Goal: Go to known website: Access a specific website the user already knows

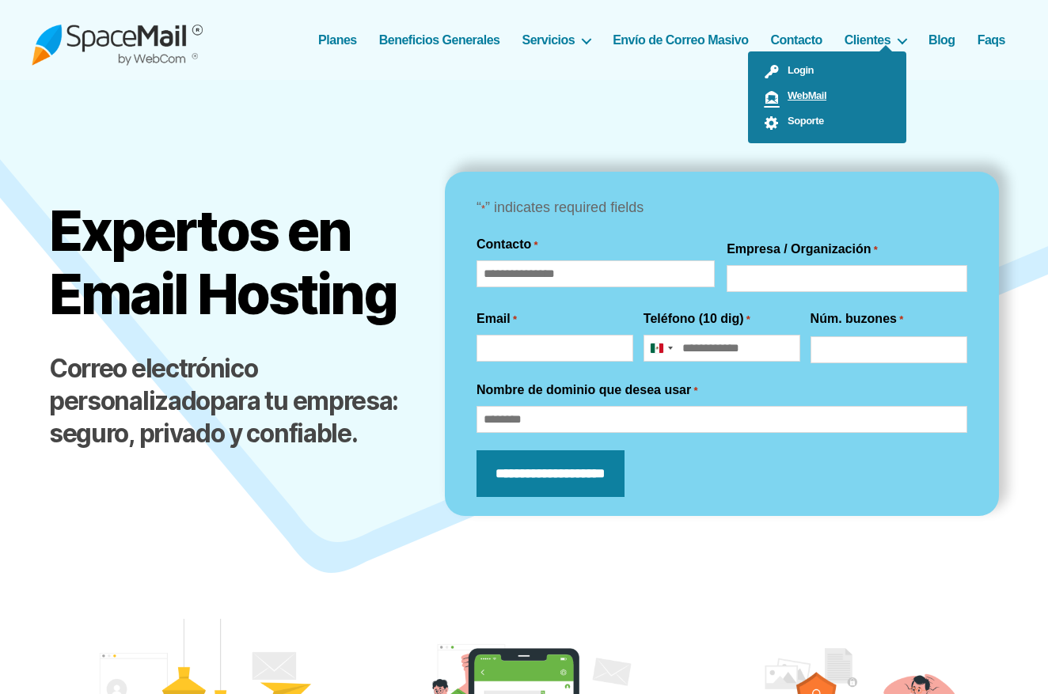
click at [797, 89] on span "WebMail" at bounding box center [803, 95] width 47 height 12
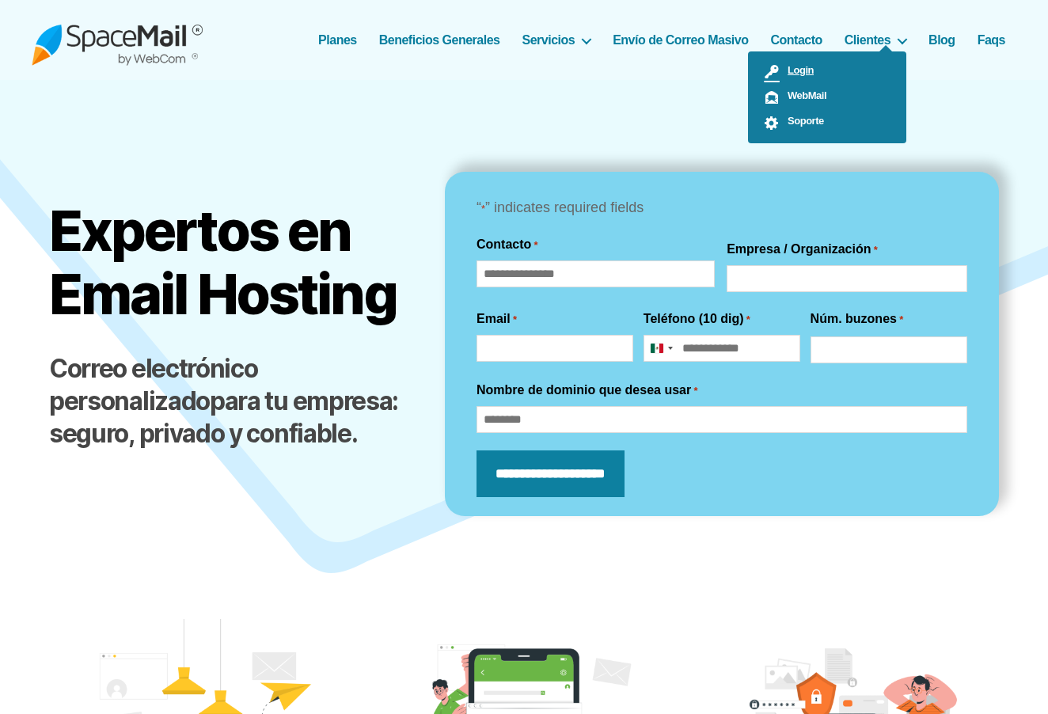
drag, startPoint x: 877, startPoint y: 43, endPoint x: 830, endPoint y: 82, distance: 61.3
click at [877, 51] on ul "Login WebMail Soporte" at bounding box center [827, 97] width 158 height 92
click at [803, 96] on span "WebMail" at bounding box center [803, 95] width 47 height 12
click at [817, 102] on link "WebMail" at bounding box center [827, 97] width 158 height 25
